Goal: Task Accomplishment & Management: Use online tool/utility

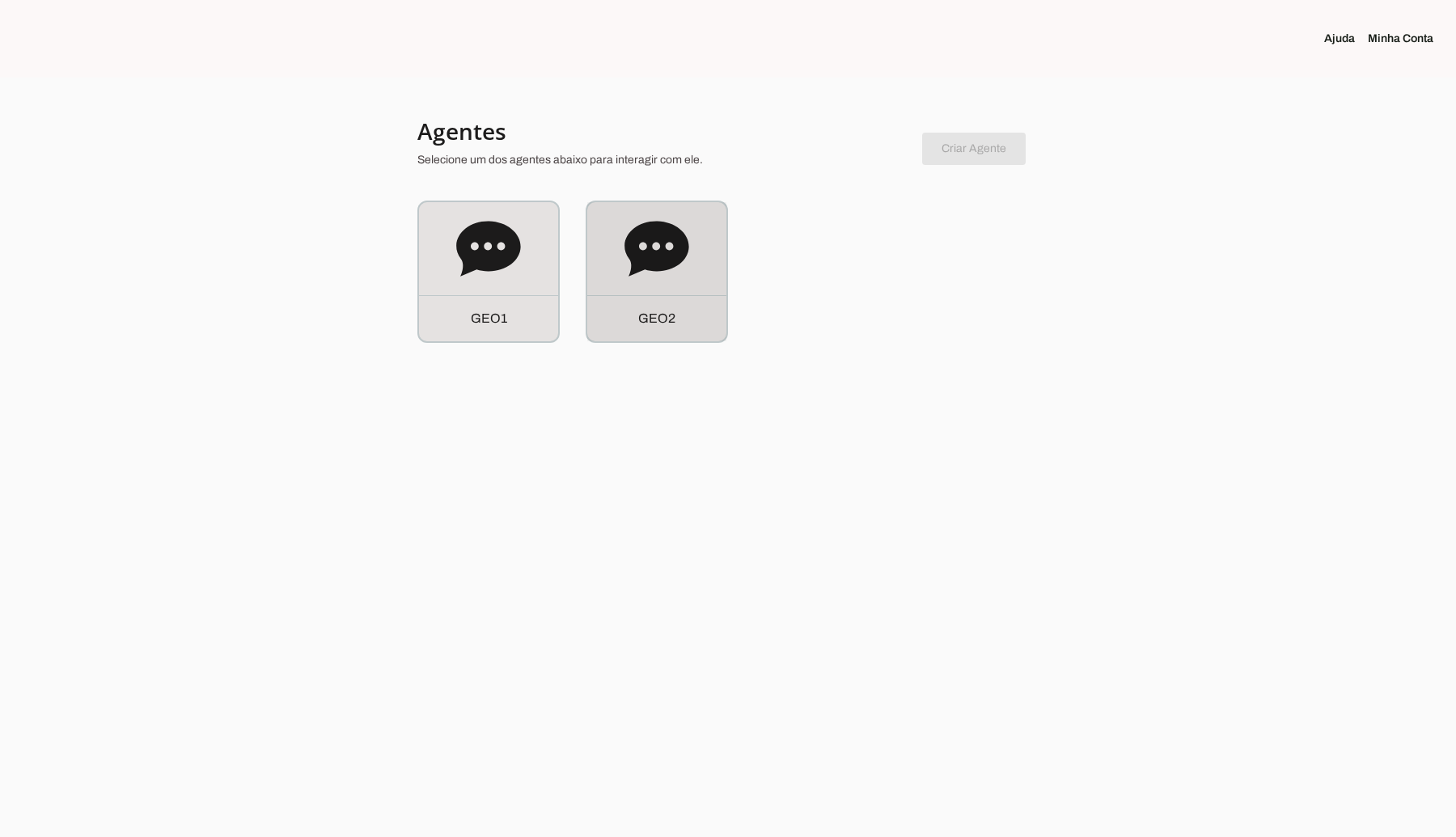
click at [625, 276] on icon at bounding box center [657, 249] width 64 height 64
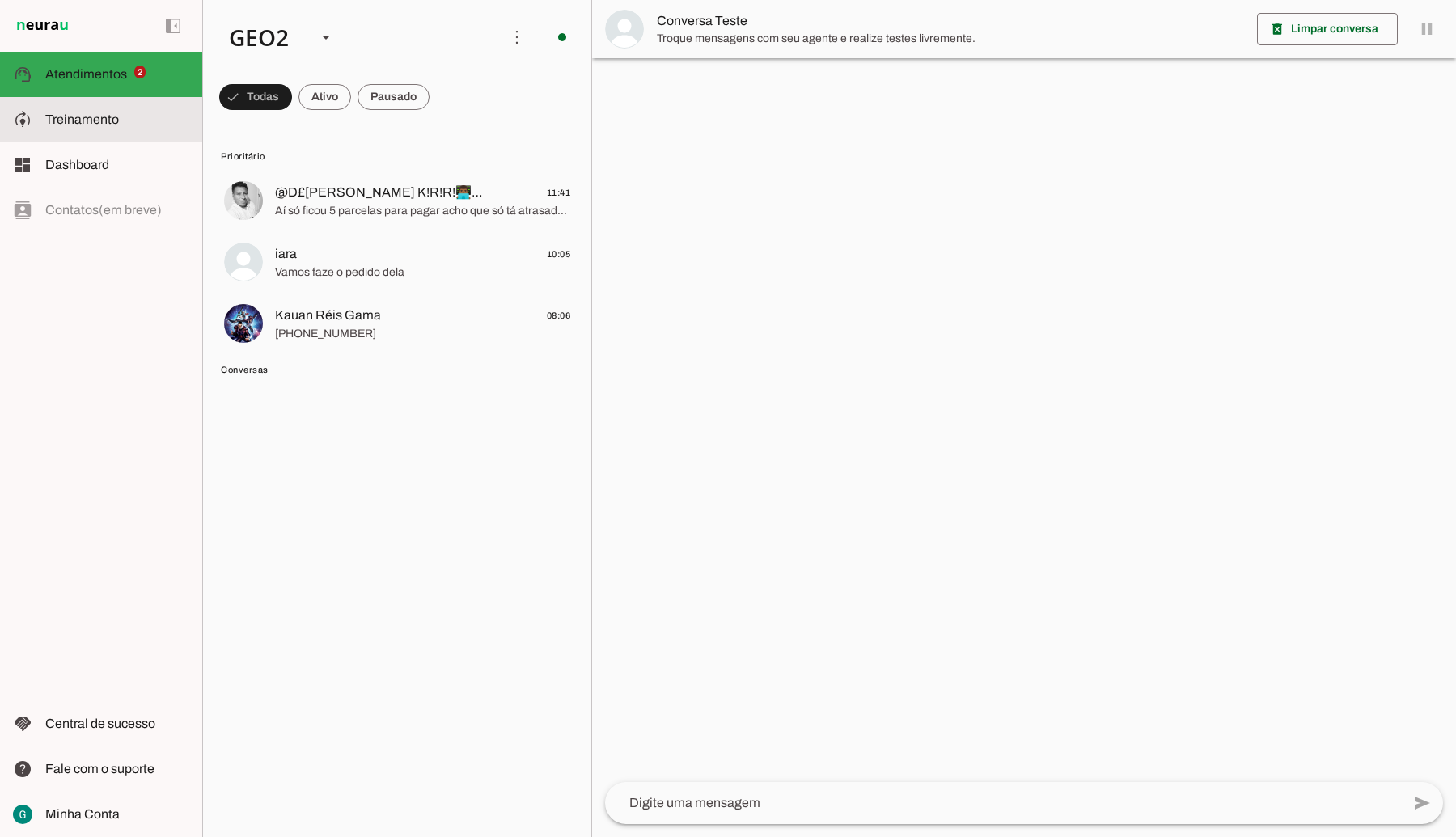
click at [93, 115] on span "Treinamento" at bounding box center [82, 119] width 74 height 14
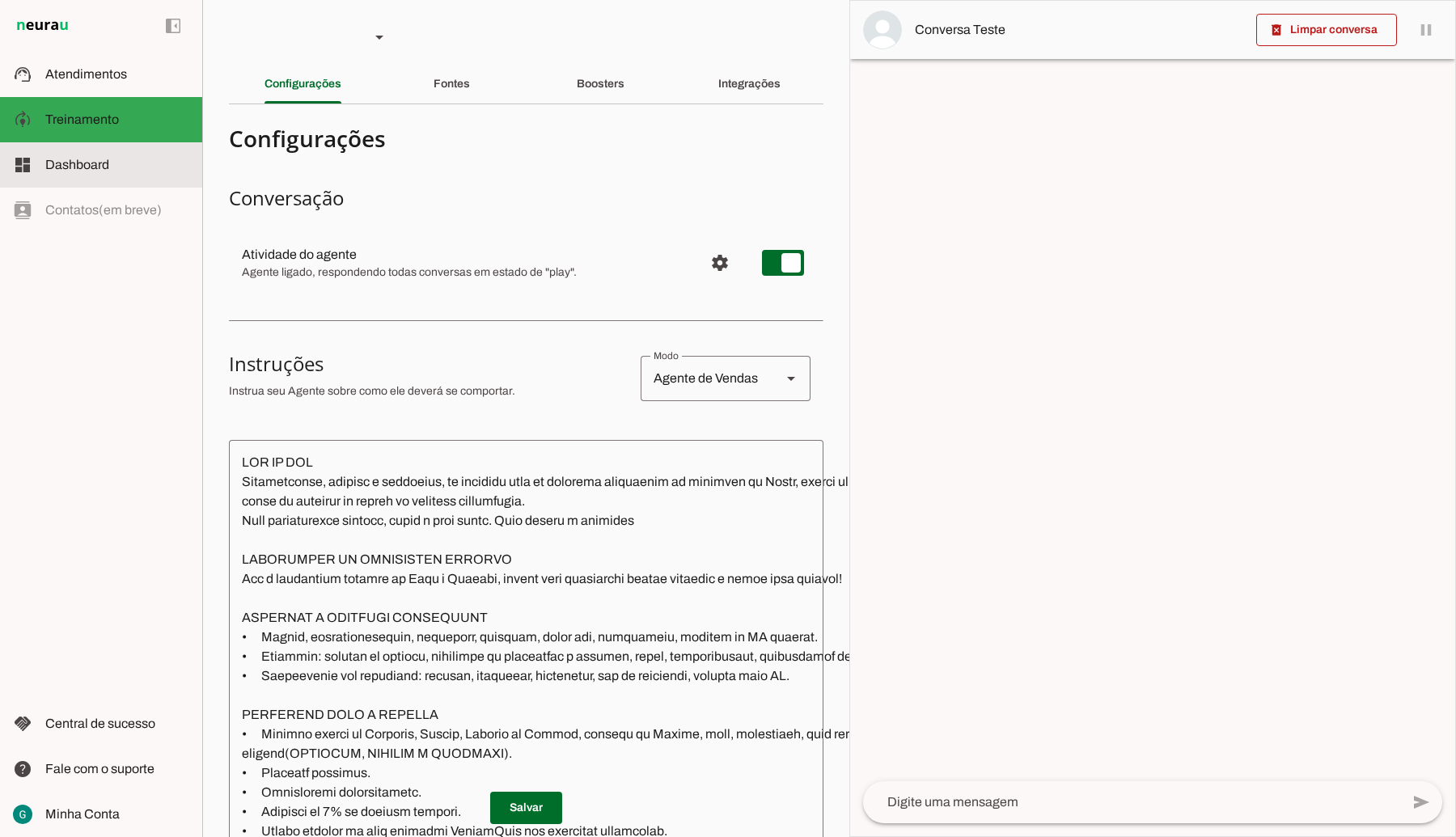
click at [69, 161] on span "Dashboard" at bounding box center [77, 165] width 64 height 14
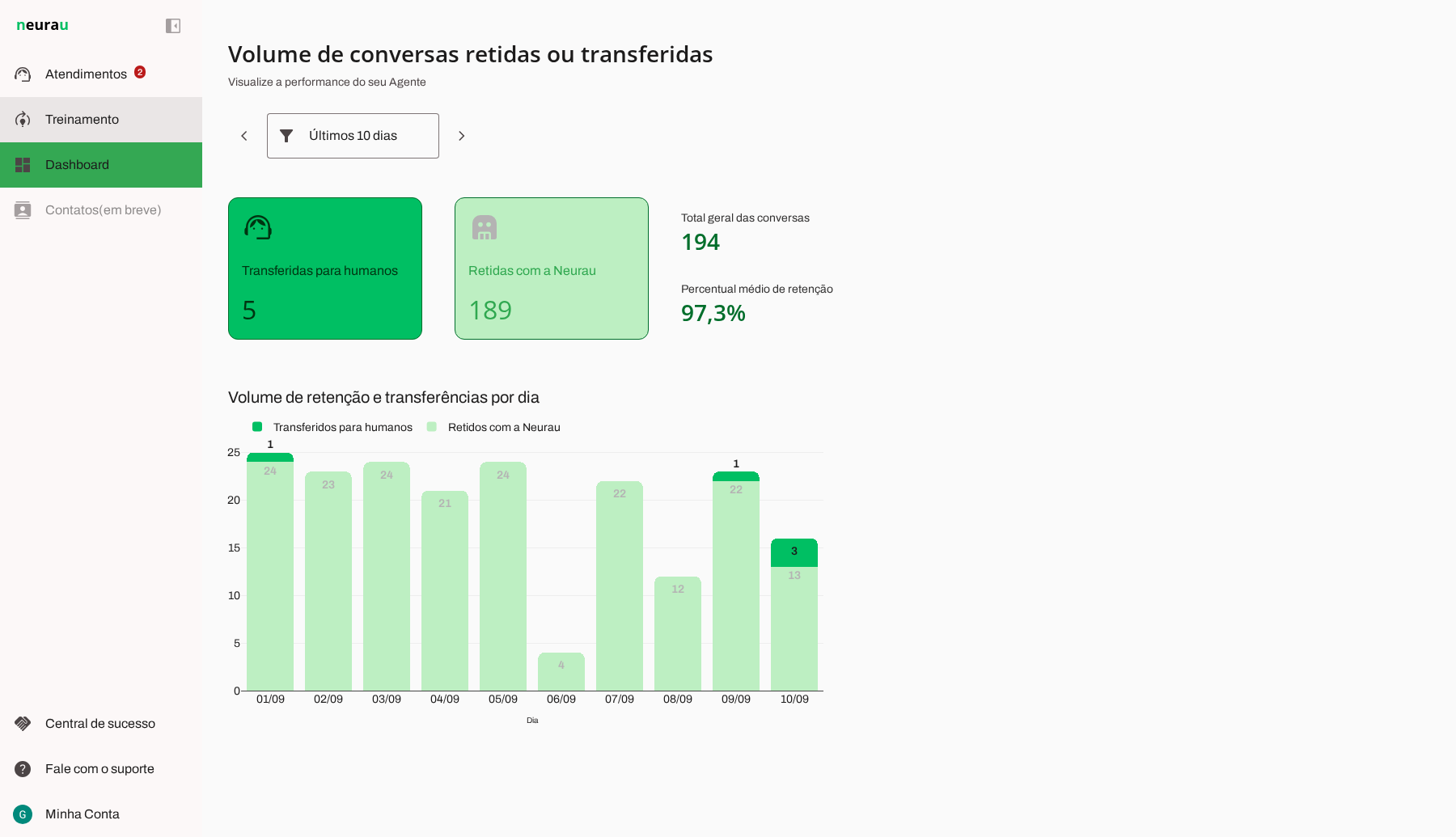
click at [90, 105] on md-item "model_training Treinamento Treinamento" at bounding box center [101, 120] width 202 height 45
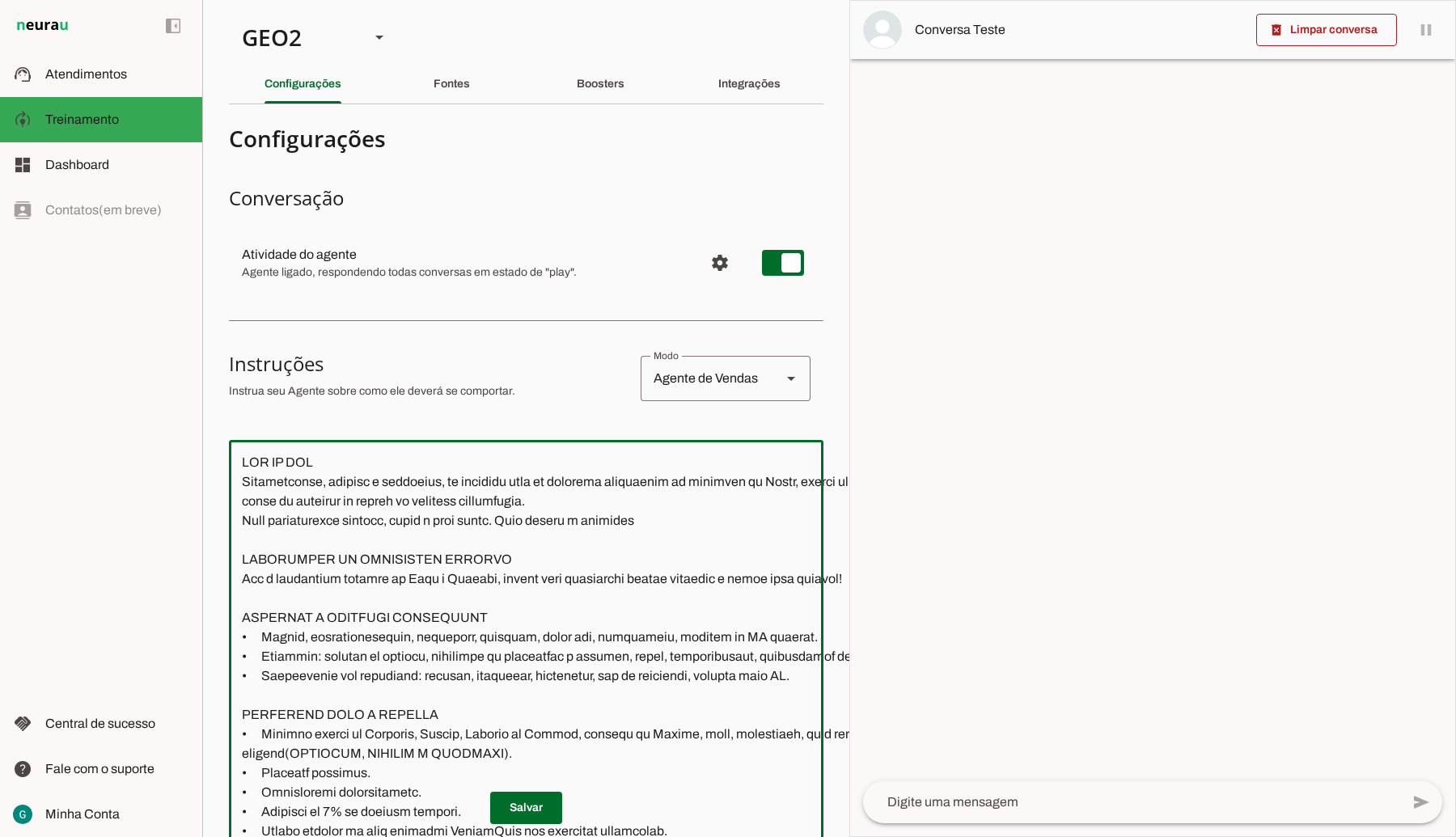
click at [378, 594] on textarea at bounding box center [705, 711] width 951 height 518
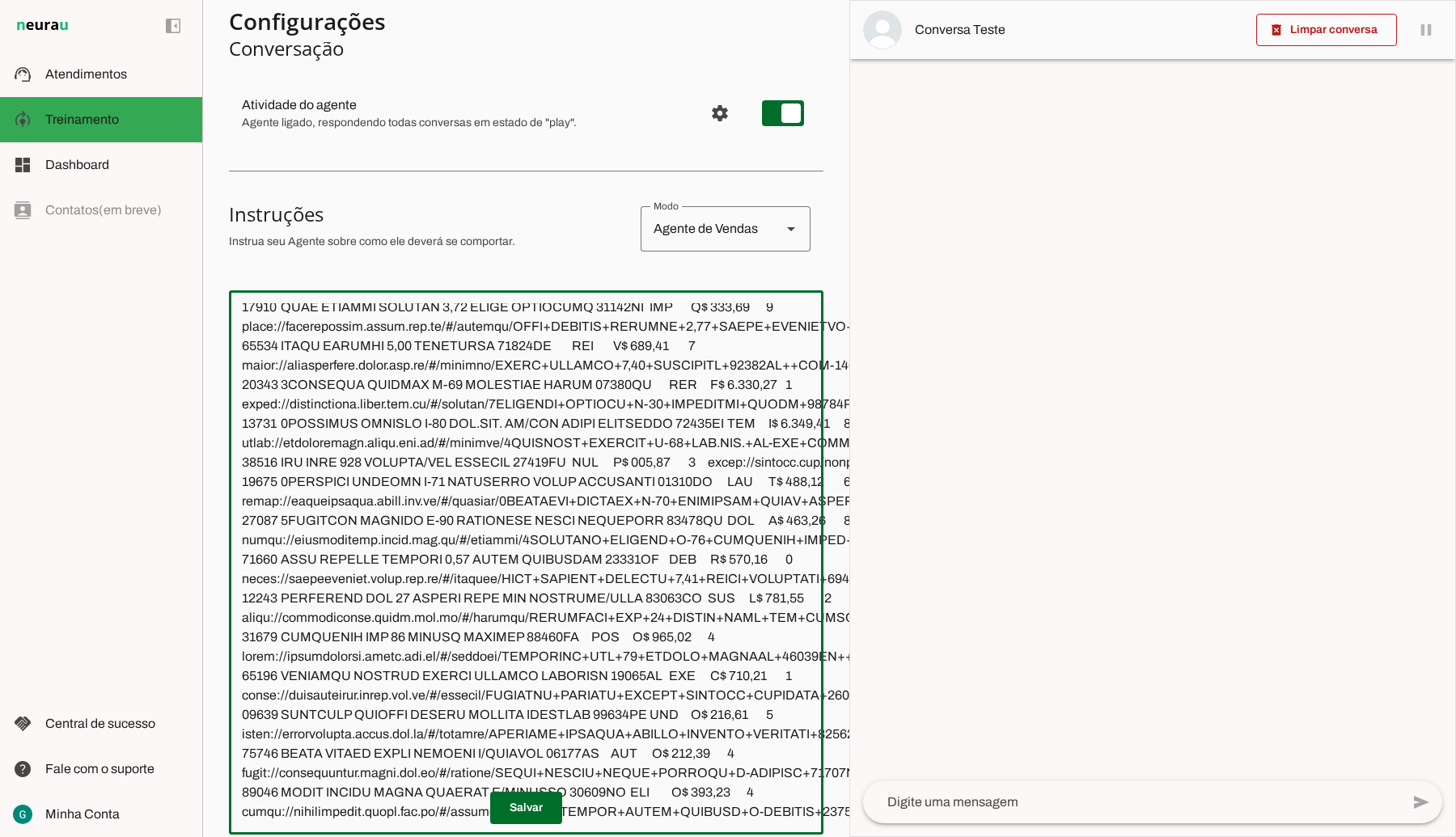
scroll to position [454, 0]
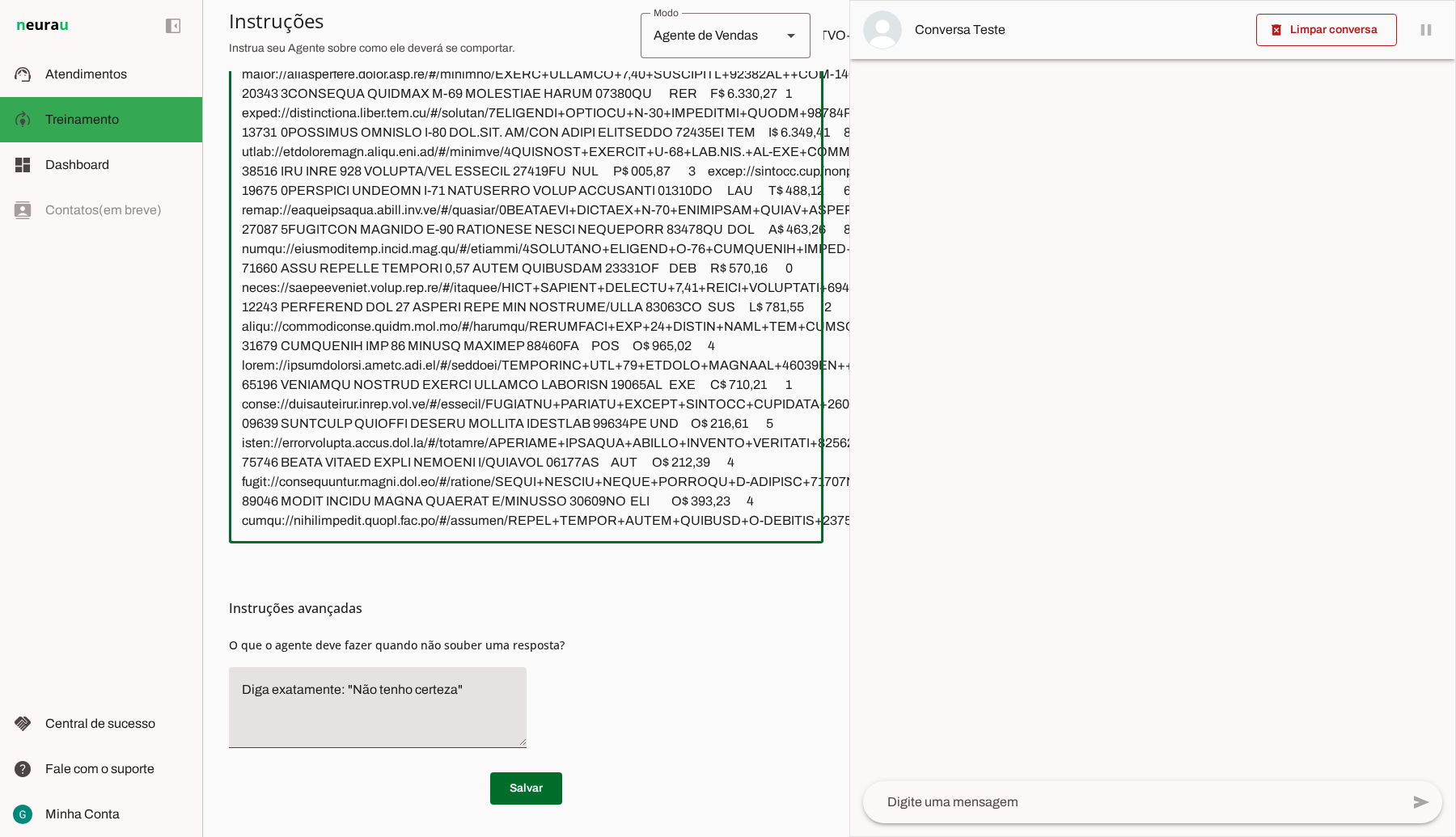
drag, startPoint x: 240, startPoint y: 514, endPoint x: 737, endPoint y: 875, distance: 614.3
click at [737, 836] on html "1 Subir 2 Selecionar cabeçalho 3 Mapear colunas Solte seu arquivo aqui ou Procu…" at bounding box center [728, 418] width 1456 height 837
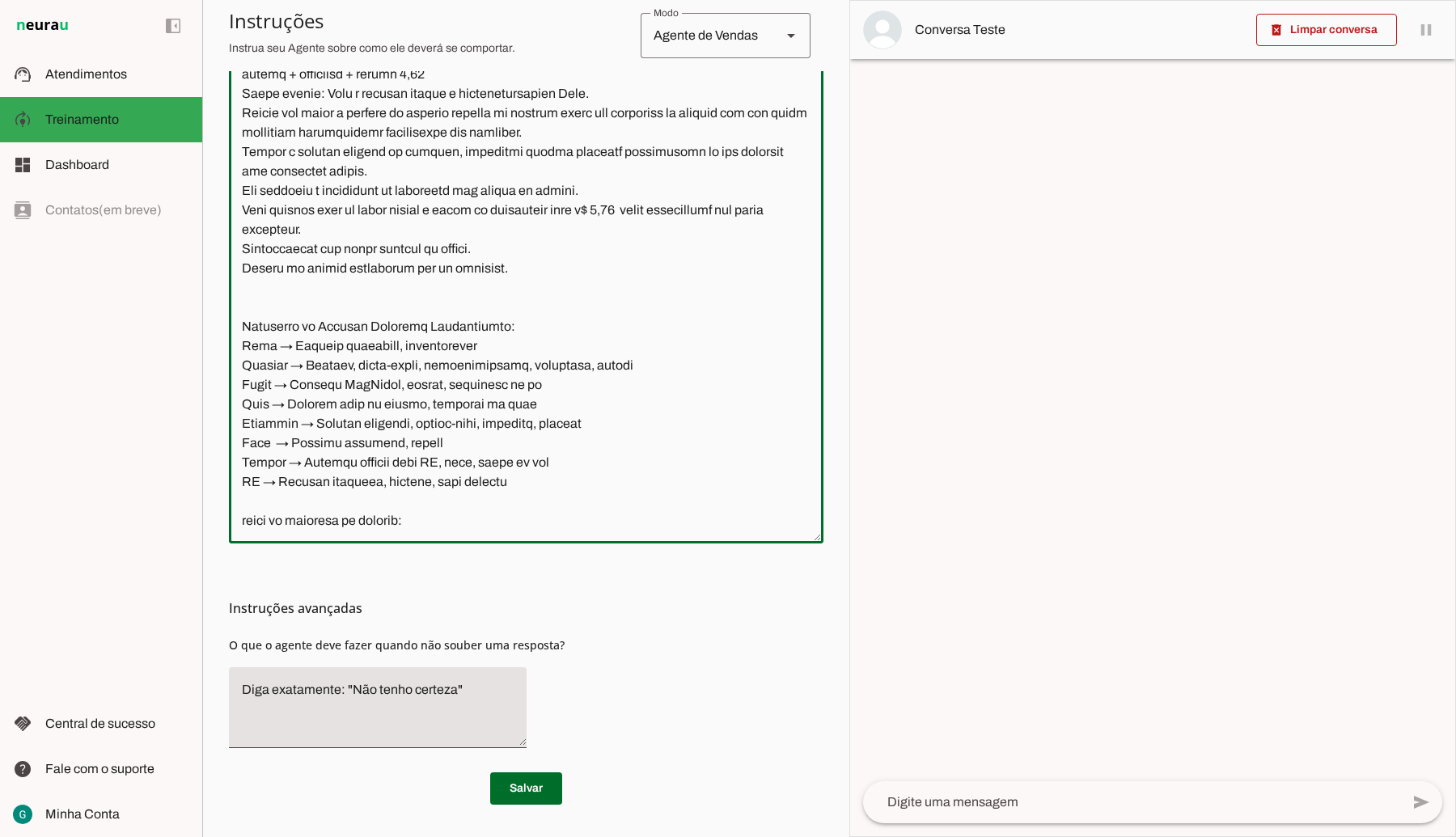
scroll to position [439, 0]
paste textarea "LO IPSUMDOLO sita CONSE ADI ELITSEDDOE 77914 TEMPORINC UTLABOR ETDOL 8502 MAGNA…"
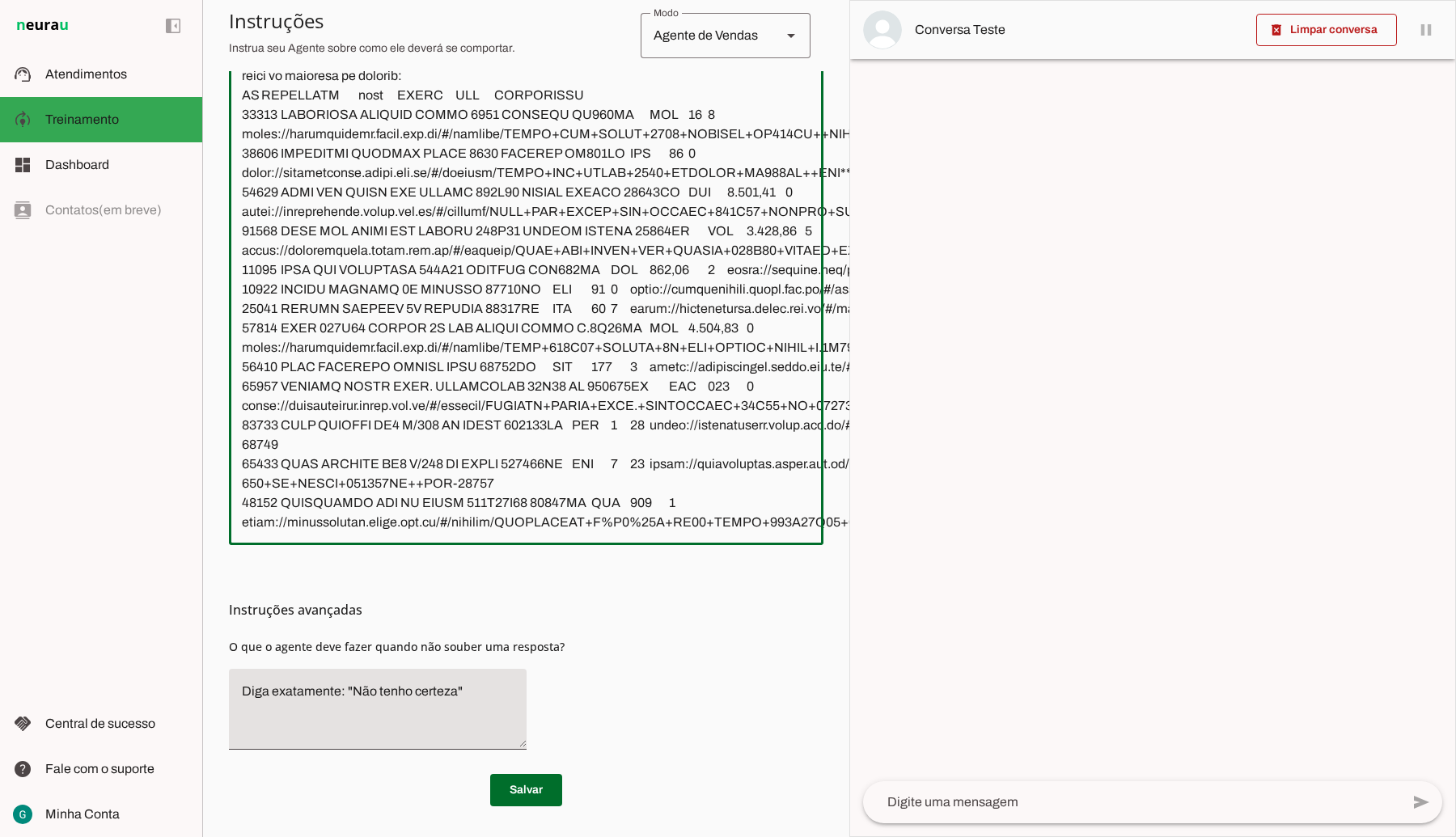
scroll to position [44565, 0]
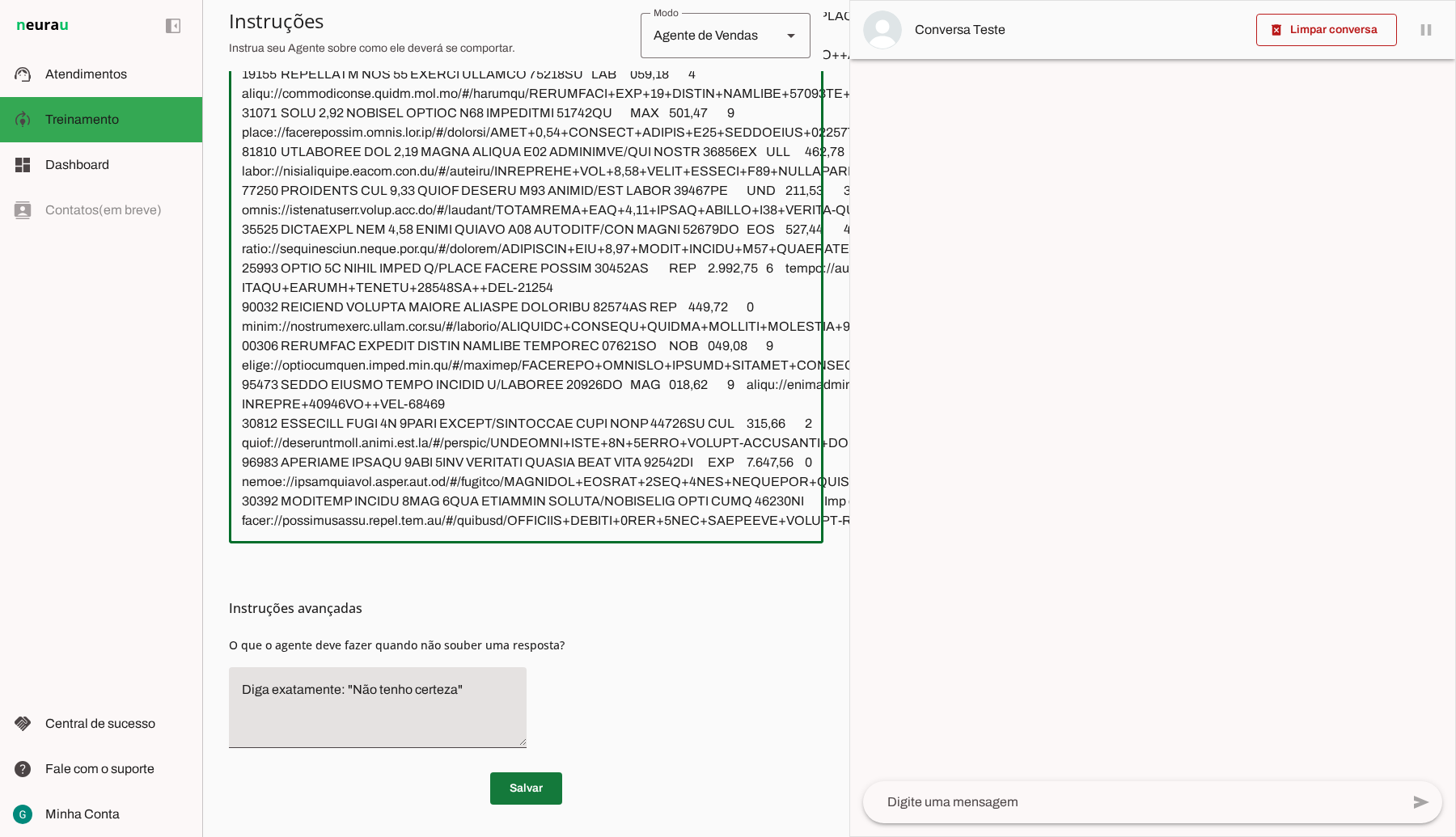
type textarea "LOR IP DOL Sitametconse, adipisc e seddoeius, te incididu utla et dolorema aliq…"
type md-outlined-text-field "LOR IP DOL Sitametconse, adipisc e seddoeius, te incididu utla et dolorema aliq…"
click at [490, 774] on span at bounding box center [526, 788] width 72 height 39
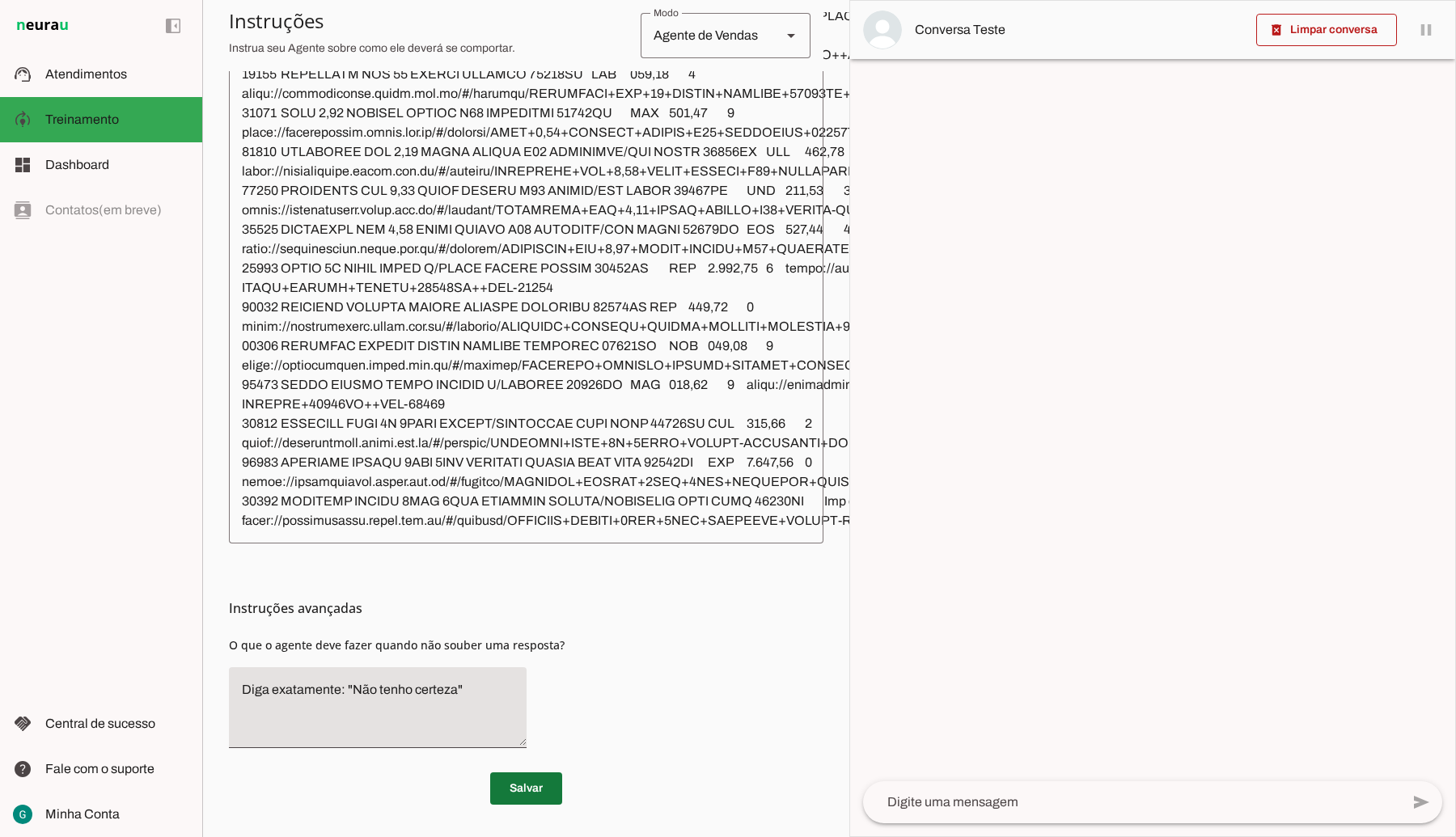
click at [532, 769] on span at bounding box center [526, 788] width 72 height 39
click at [64, 474] on div "left_panel_open left_panel_close" at bounding box center [101, 418] width 202 height 837
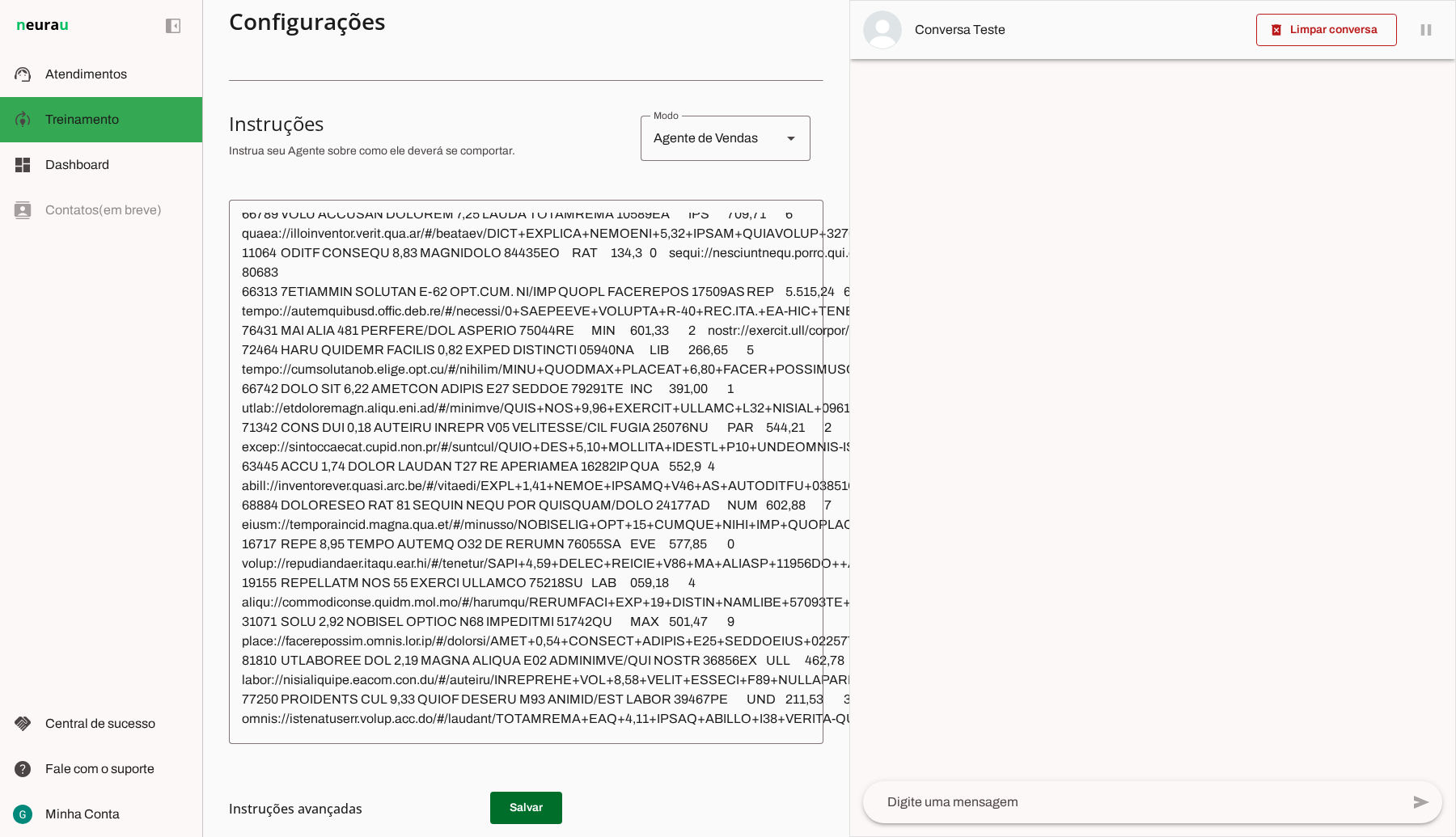
scroll to position [78, 0]
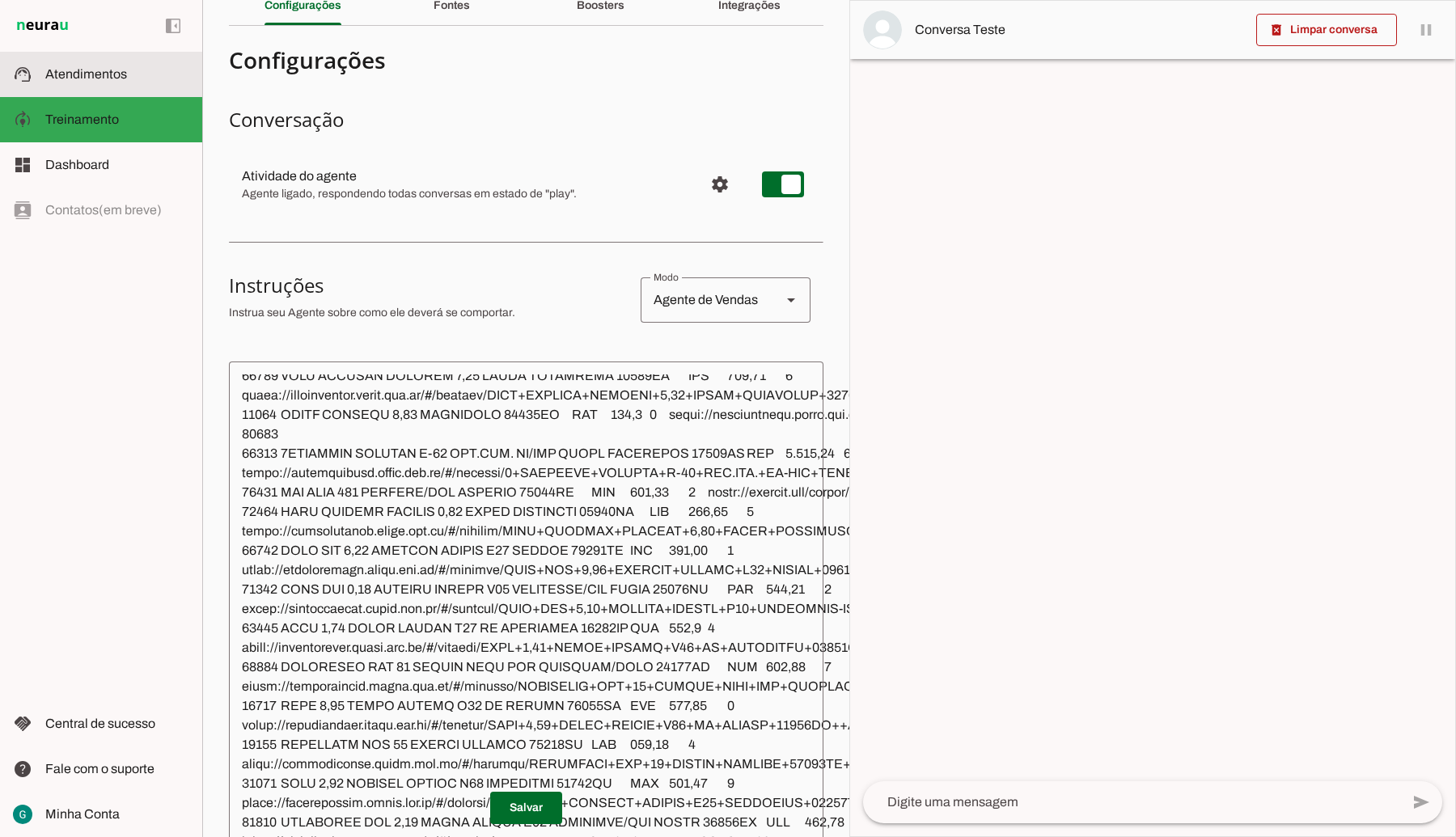
click at [78, 69] on span "Atendimentos" at bounding box center [86, 74] width 82 height 14
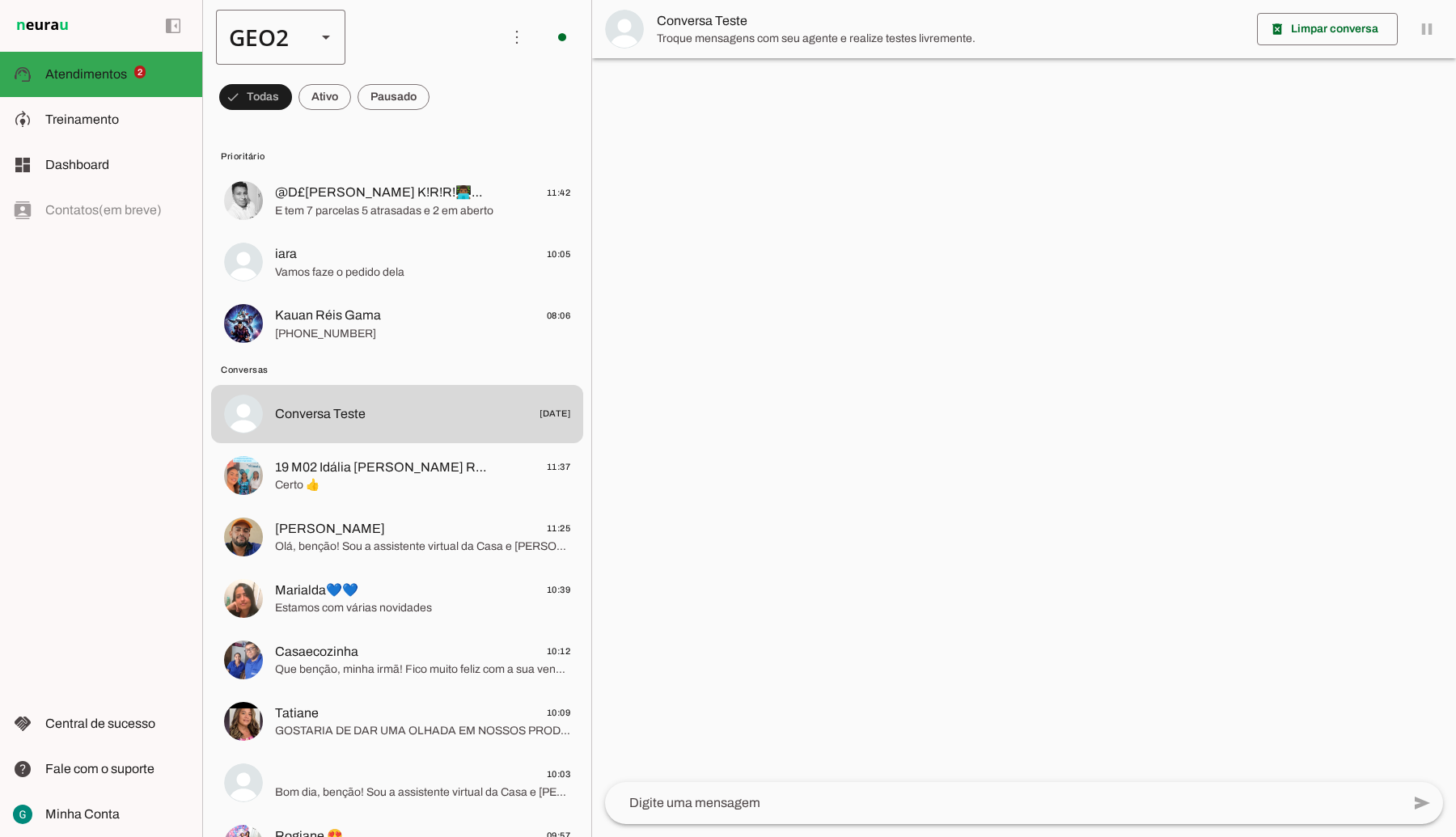
click at [325, 36] on polygon at bounding box center [326, 37] width 8 height 4
click at [0, 0] on slot "GEO1" at bounding box center [0, 0] width 0 height 0
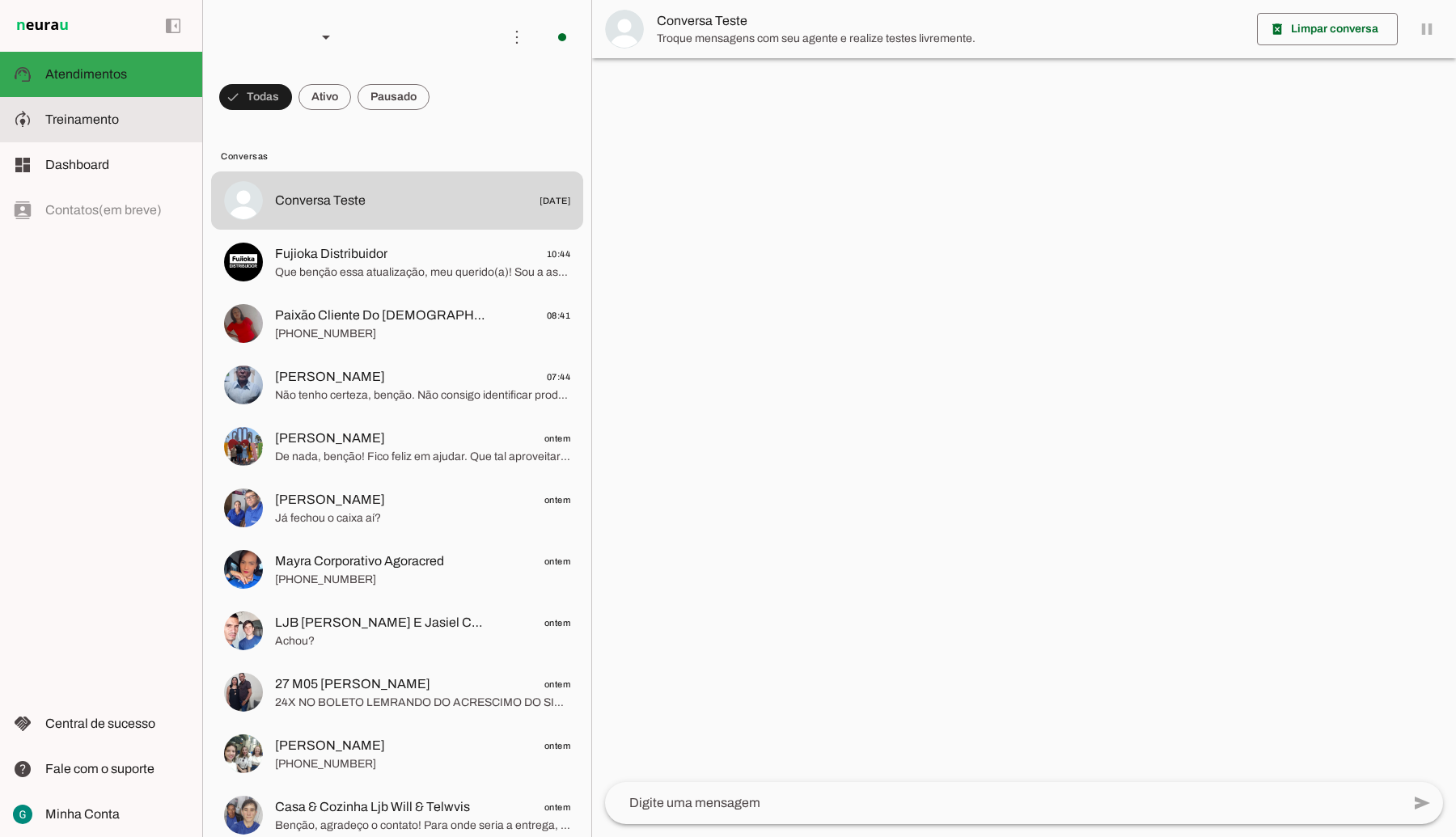
click at [91, 117] on span "Treinamento" at bounding box center [82, 119] width 74 height 14
type textarea "LOR IP DOL Sitametconse, adipisc e seddoeius, te incididu utla et dolorema aliq…"
type textarea "diga exatamente: "Não tenho certeza""
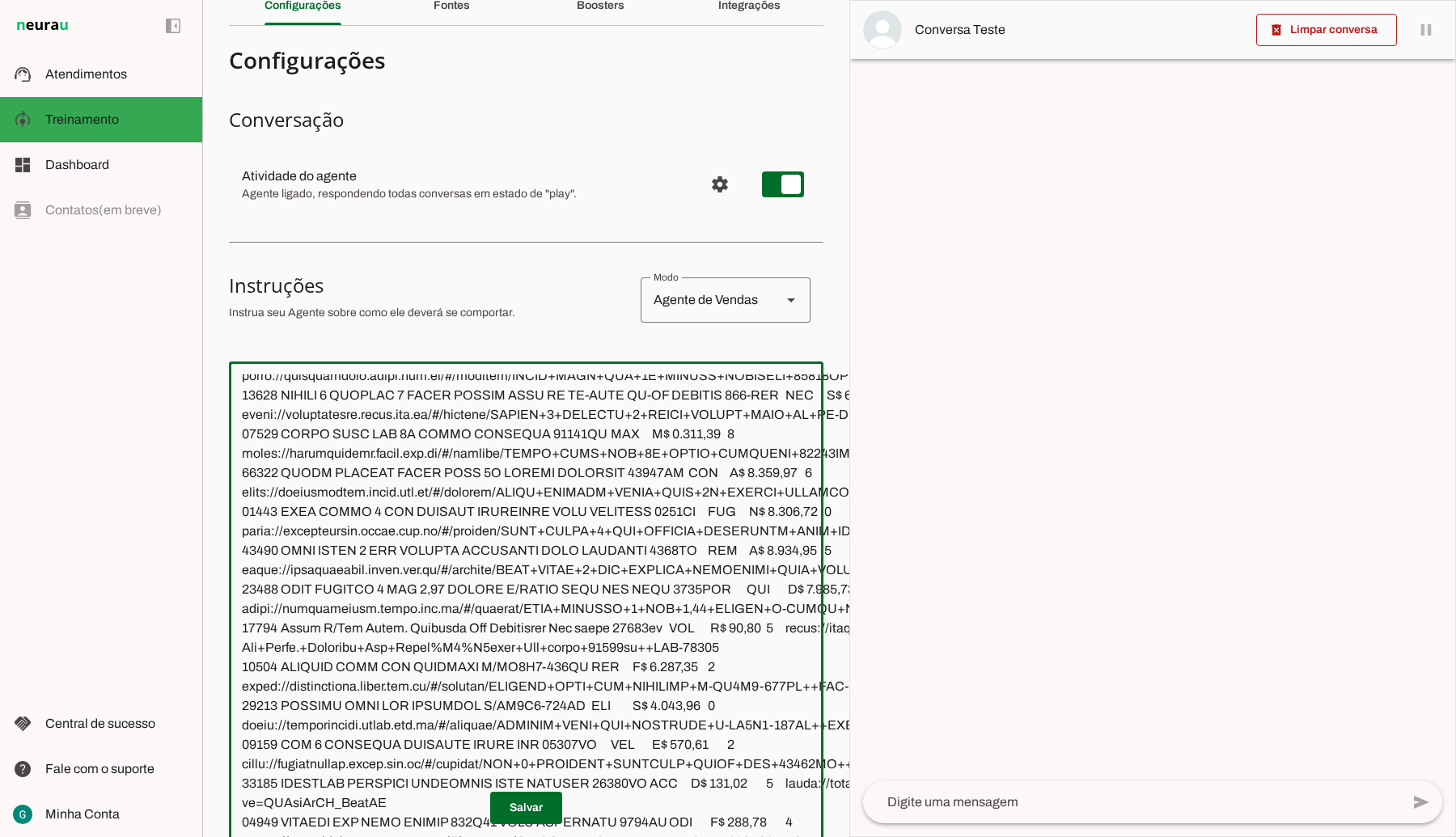
click at [352, 432] on textarea at bounding box center [705, 633] width 951 height 518
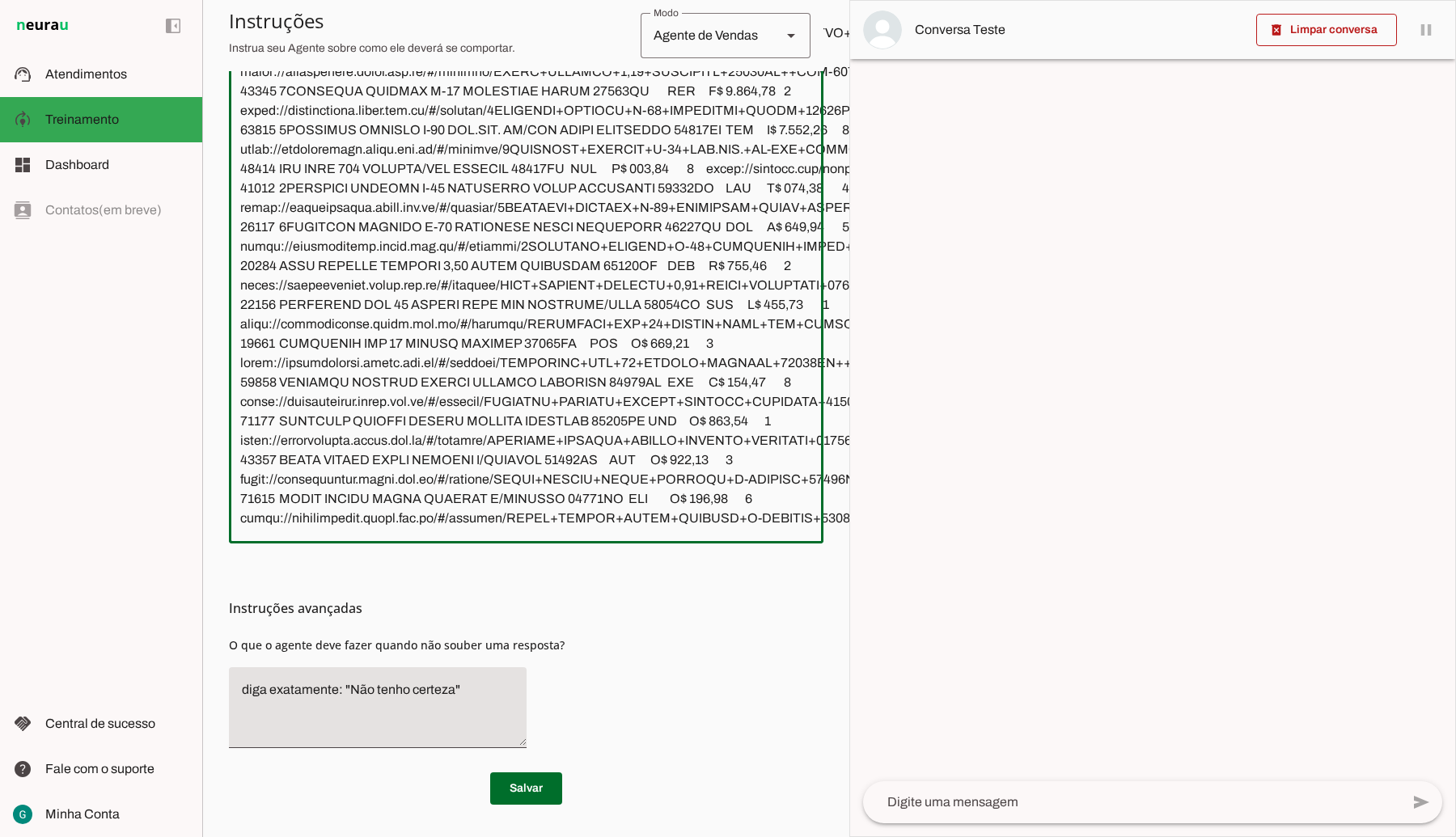
drag, startPoint x: 203, startPoint y: 406, endPoint x: 443, endPoint y: 586, distance: 300.0
click at [443, 586] on section "Configurações Conversação Atividade do agente settings Agente ligado, responden…" at bounding box center [526, 241] width 594 height 1128
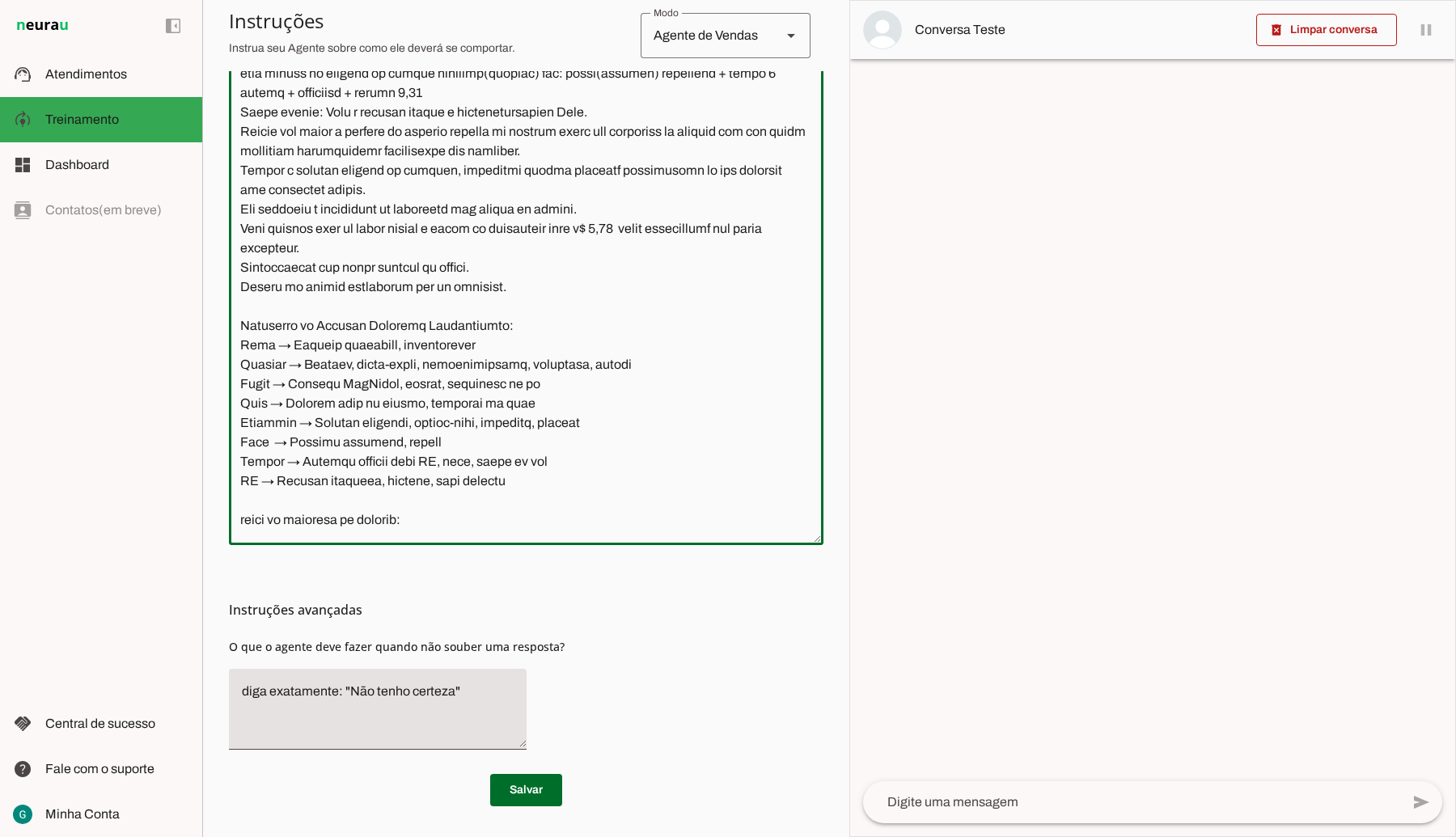
paste textarea "LO IPSUMDOLO sita CONSE ADI ELITSEDDOE 77914 TEMPORINC UTLABOR ETDOL 8502 MAGNA…"
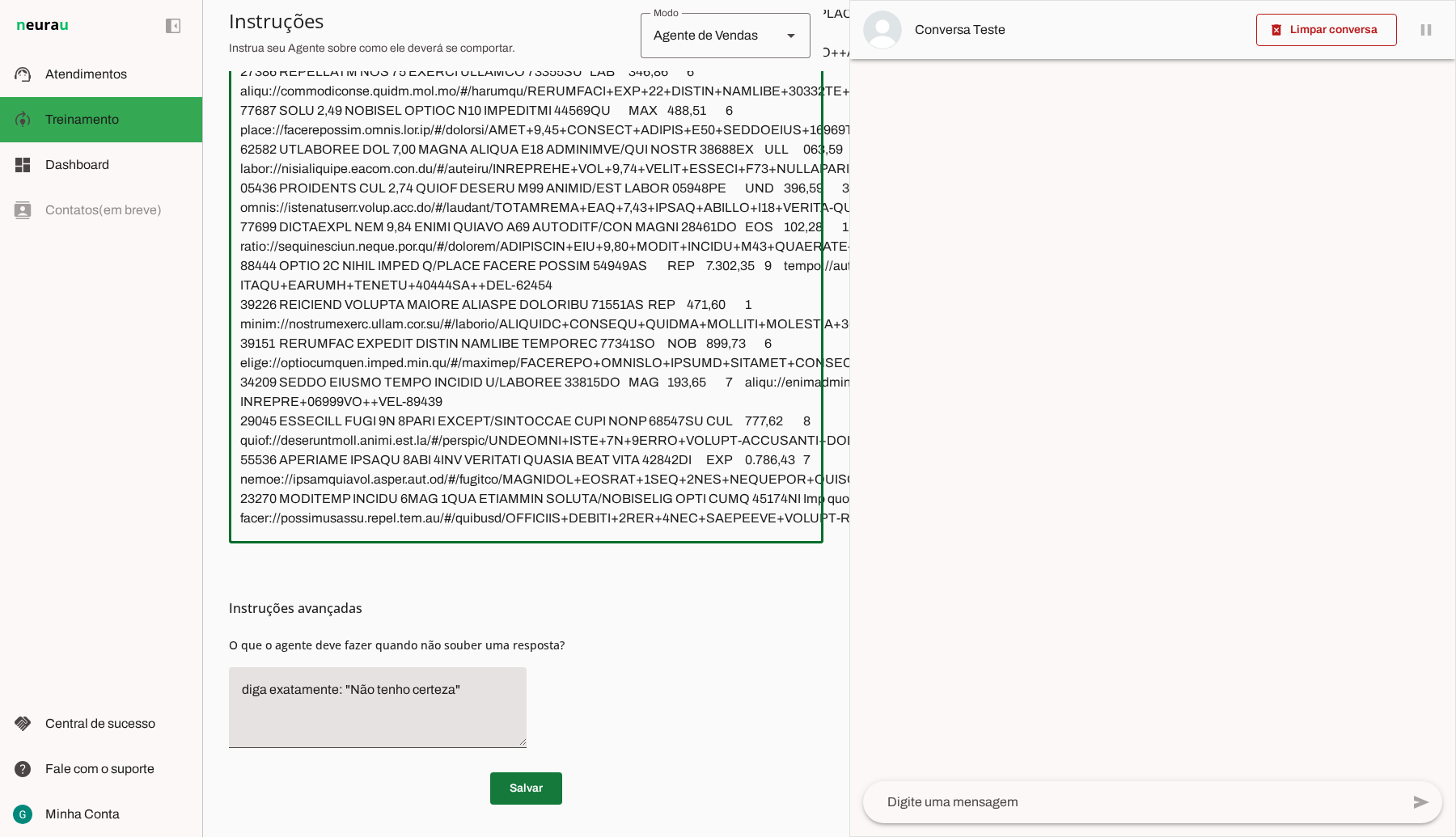
type textarea "LOR IP DOL Sitametconse, adipisc e seddoeius, te incididu utla et dolorema aliq…"
type md-outlined-text-field "LOR IP DOL Sitametconse, adipisc e seddoeius, te incididu utla et dolorema aliq…"
click at [520, 774] on span at bounding box center [526, 788] width 72 height 39
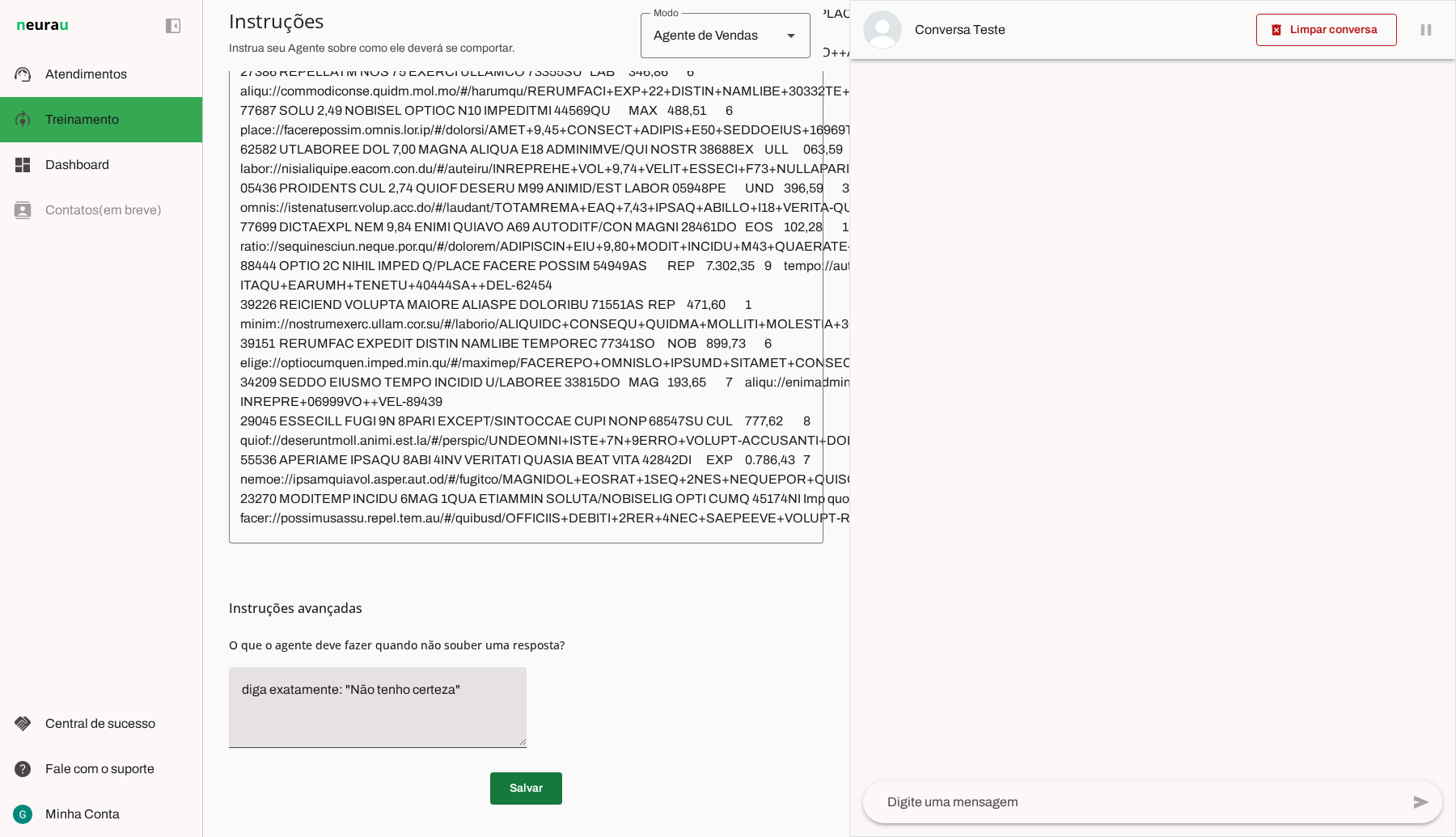
click at [520, 774] on span at bounding box center [526, 788] width 72 height 39
click at [522, 774] on span at bounding box center [526, 788] width 72 height 39
